Goal: Task Accomplishment & Management: Manage account settings

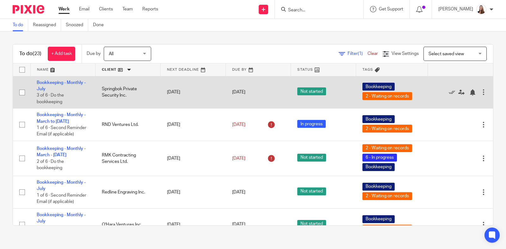
click at [298, 89] on span "Not started" at bounding box center [311, 92] width 29 height 8
click at [46, 87] on link "Bookkeeping - Monthly - July" at bounding box center [61, 86] width 49 height 11
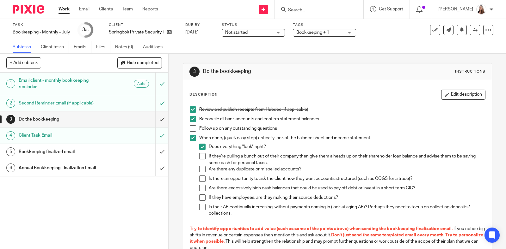
click at [230, 34] on span "Not started" at bounding box center [236, 32] width 22 height 4
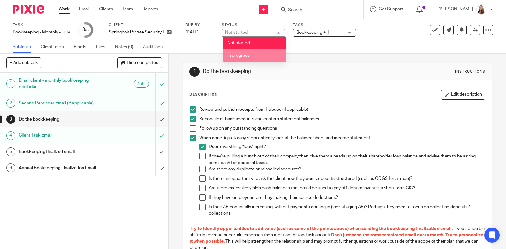
drag, startPoint x: 240, startPoint y: 59, endPoint x: 245, endPoint y: 58, distance: 5.2
click at [240, 59] on li "In progress" at bounding box center [254, 55] width 63 height 13
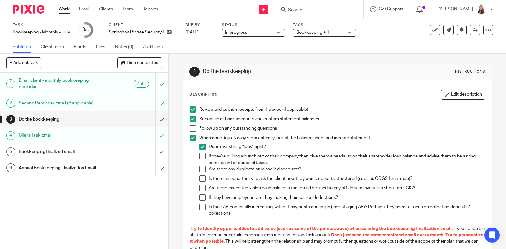
click at [349, 31] on div "Bookkeeping + 1" at bounding box center [324, 33] width 63 height 8
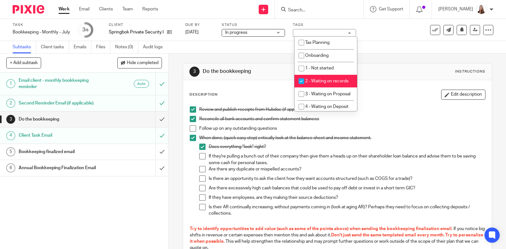
scroll to position [144, 0]
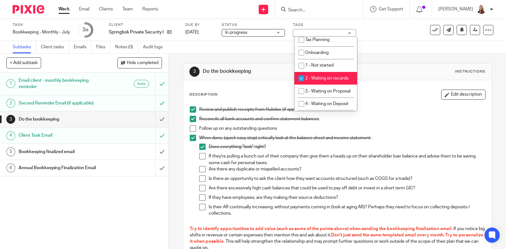
click at [303, 79] on input "checkbox" at bounding box center [301, 78] width 12 height 12
checkbox input "false"
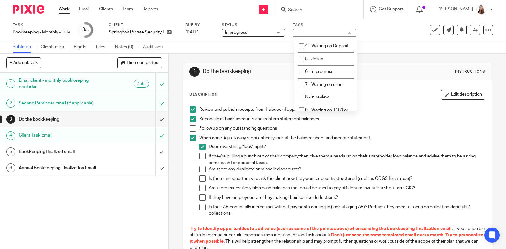
scroll to position [207, 0]
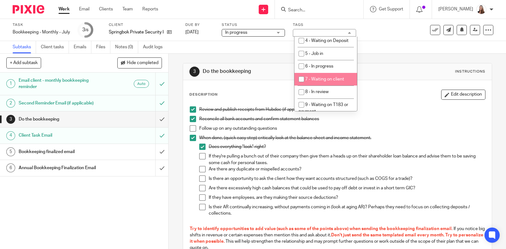
click at [324, 86] on li "7 - Waiting on client" at bounding box center [325, 79] width 63 height 13
checkbox input "true"
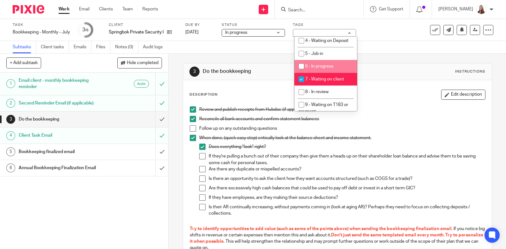
click at [306, 72] on input "checkbox" at bounding box center [301, 66] width 12 height 12
checkbox input "true"
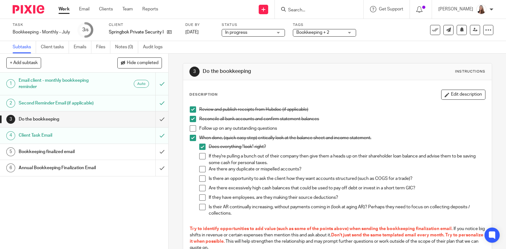
click at [376, 88] on div "Description Edit description Review and publish receipts from Hubdoc (if applic…" at bounding box center [337, 208] width 309 height 256
click at [65, 9] on link "Work" at bounding box center [63, 9] width 11 height 6
